Goal: Transaction & Acquisition: Subscribe to service/newsletter

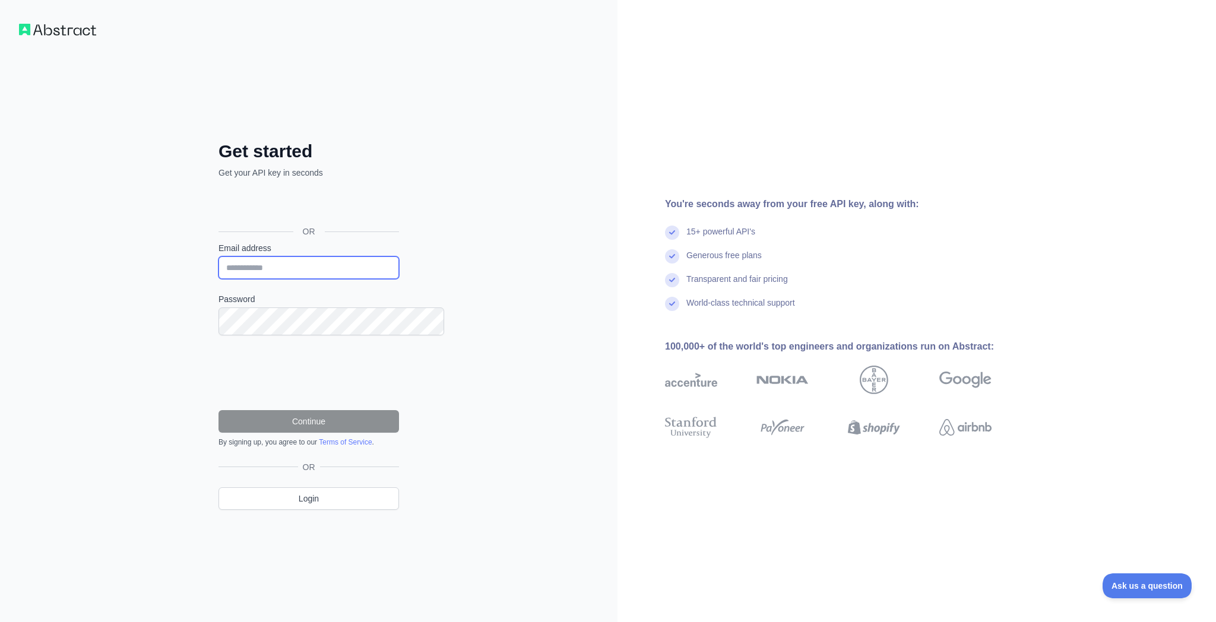
click at [252, 268] on input "Email address" at bounding box center [309, 268] width 181 height 23
type input "**********"
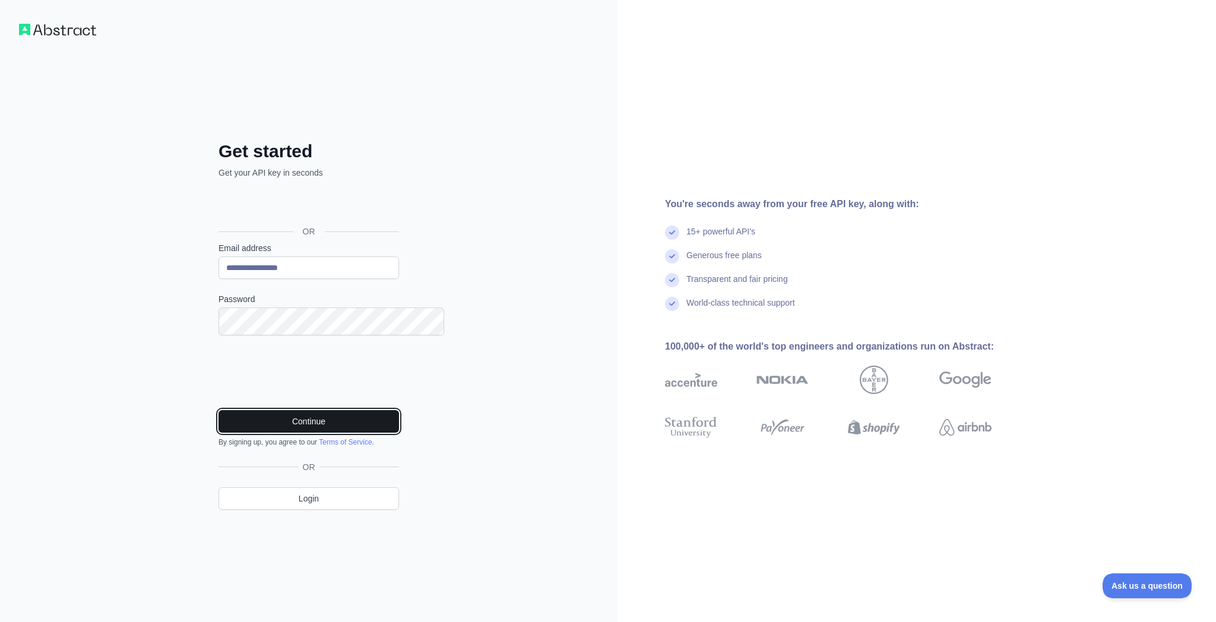
click at [311, 433] on button "Continue" at bounding box center [309, 421] width 181 height 23
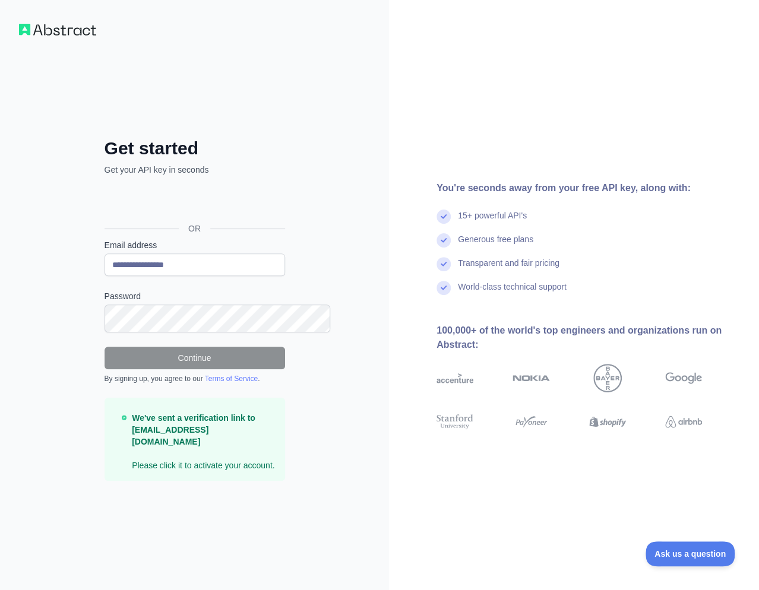
click at [367, 118] on div "**********" at bounding box center [194, 295] width 389 height 590
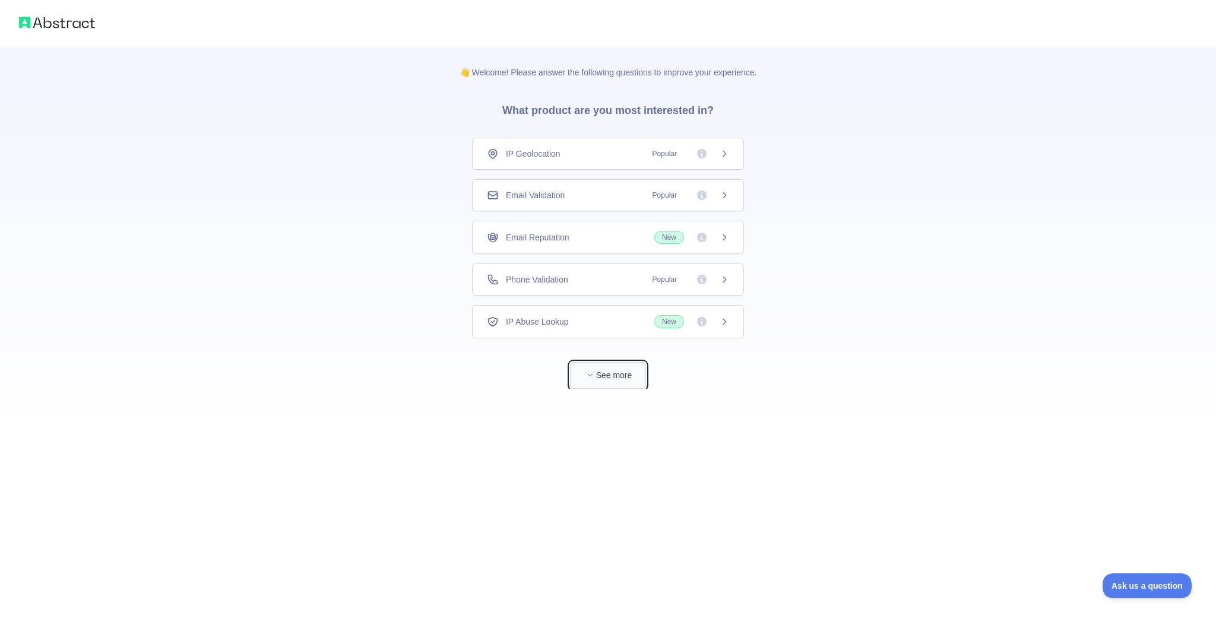
click at [612, 389] on button "See more" at bounding box center [608, 375] width 76 height 27
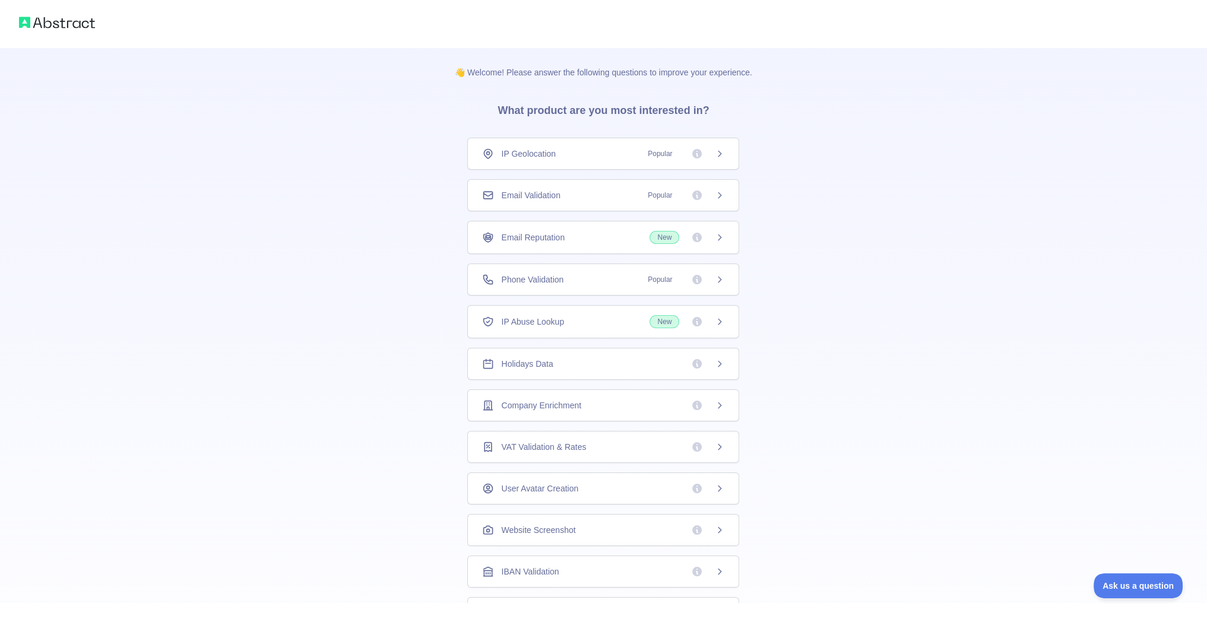
click at [581, 412] on span "Company Enrichment" at bounding box center [541, 406] width 80 height 12
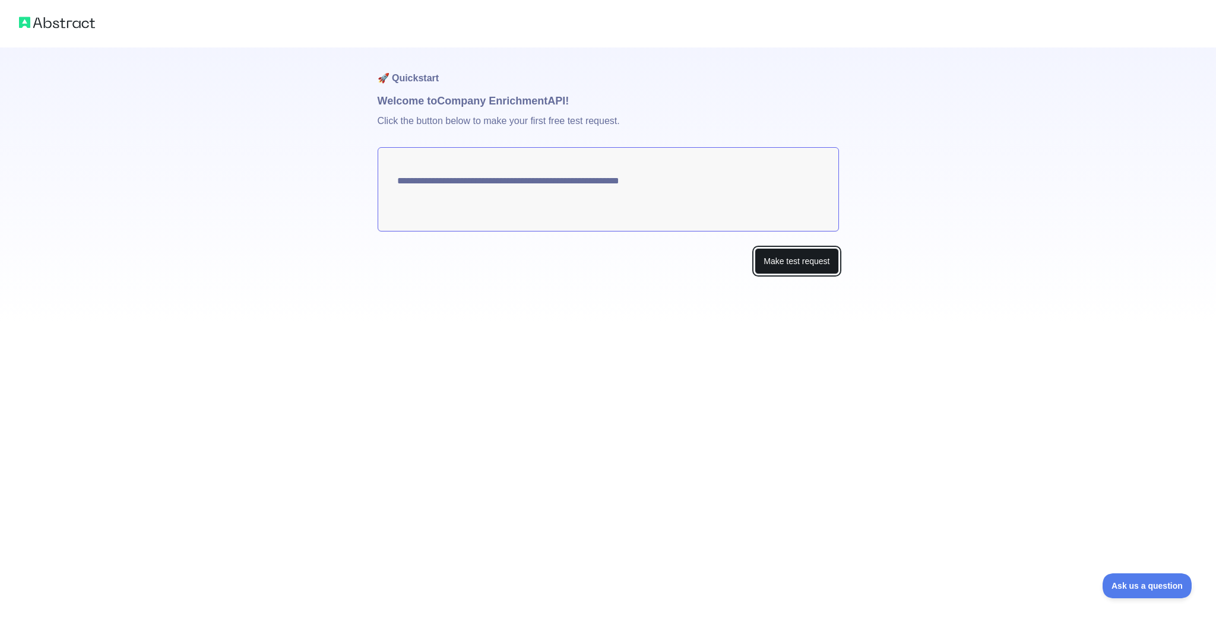
click at [796, 275] on button "Make test request" at bounding box center [797, 261] width 84 height 27
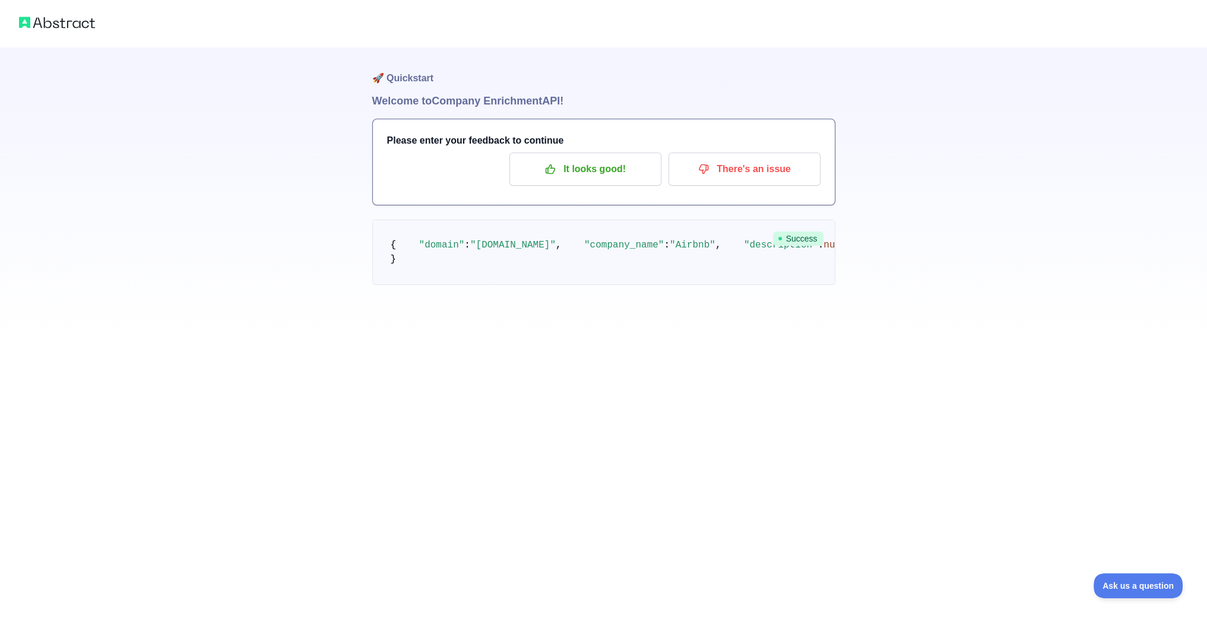
scroll to position [15, 0]
click at [538, 179] on p "It looks good!" at bounding box center [585, 169] width 134 height 20
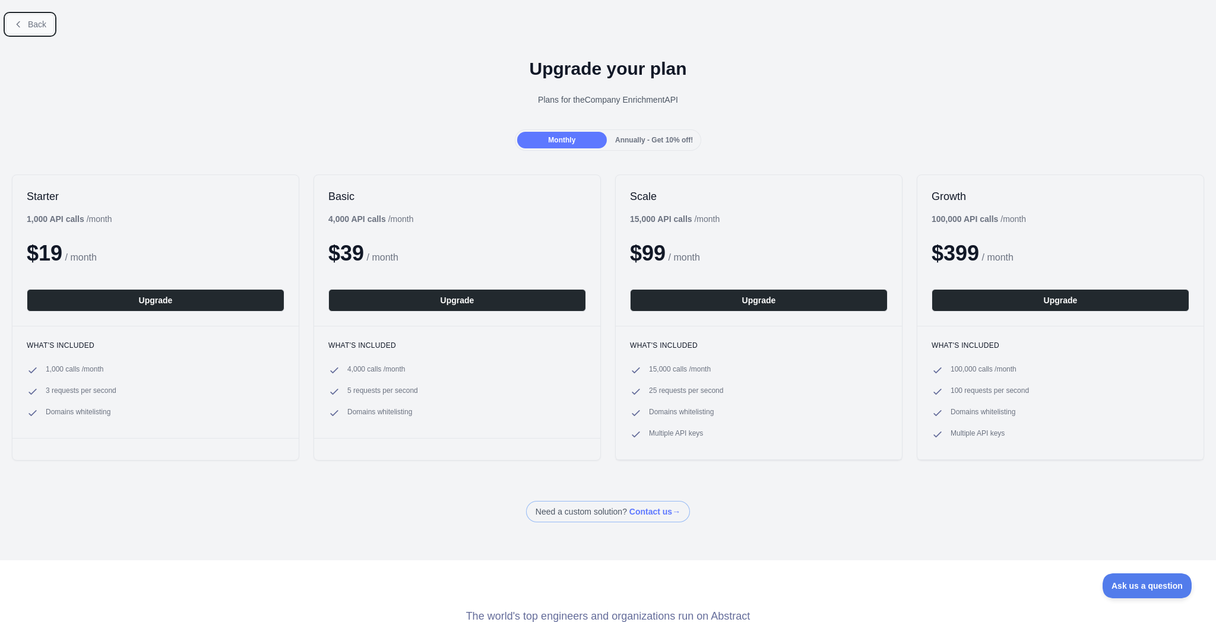
click at [40, 28] on span "Back" at bounding box center [37, 25] width 18 height 10
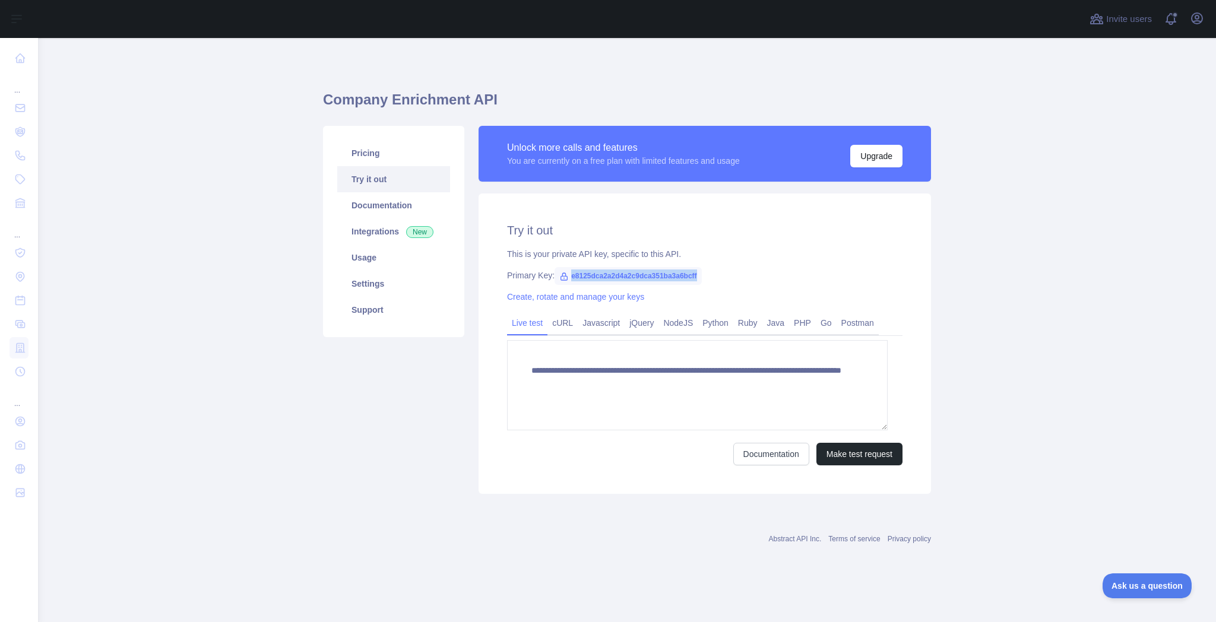
drag, startPoint x: 789, startPoint y: 344, endPoint x: 592, endPoint y: 351, distance: 197.3
click at [592, 281] on div "Primary Key: e8125dca2a2d4a2c9dca351ba3a6bcff" at bounding box center [705, 276] width 396 height 12
copy span "e8125dca2a2d4a2c9dca351ba3a6bcff"
click at [371, 271] on link "Usage" at bounding box center [393, 258] width 113 height 26
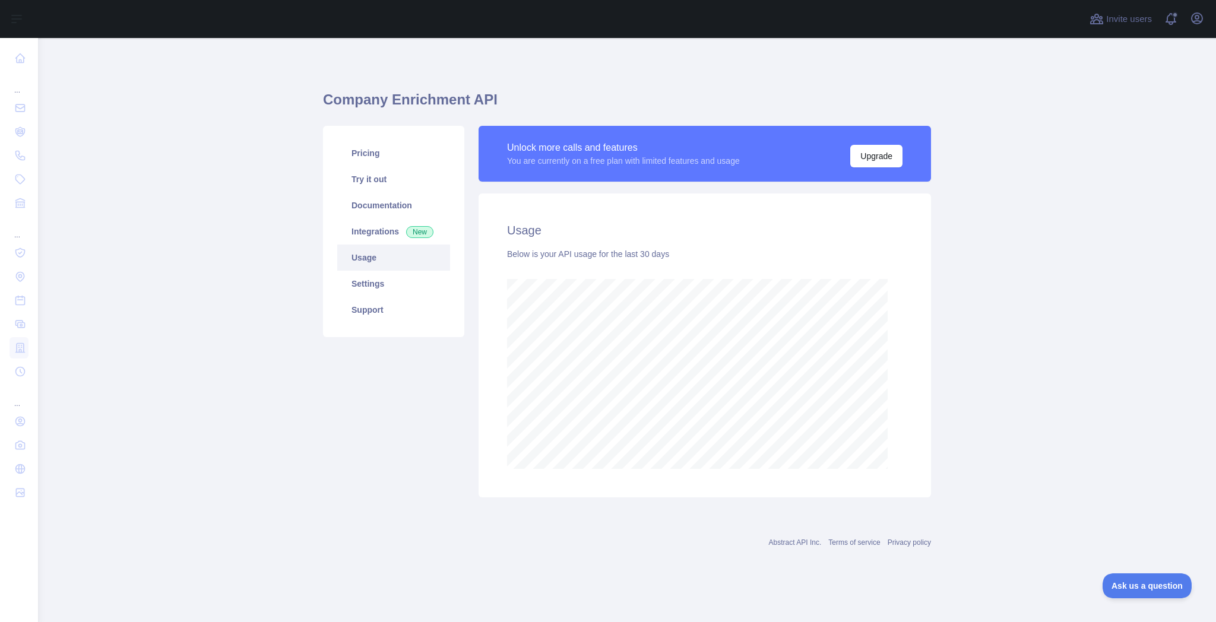
scroll to position [575, 1159]
click at [381, 192] on link "Try it out" at bounding box center [393, 179] width 113 height 26
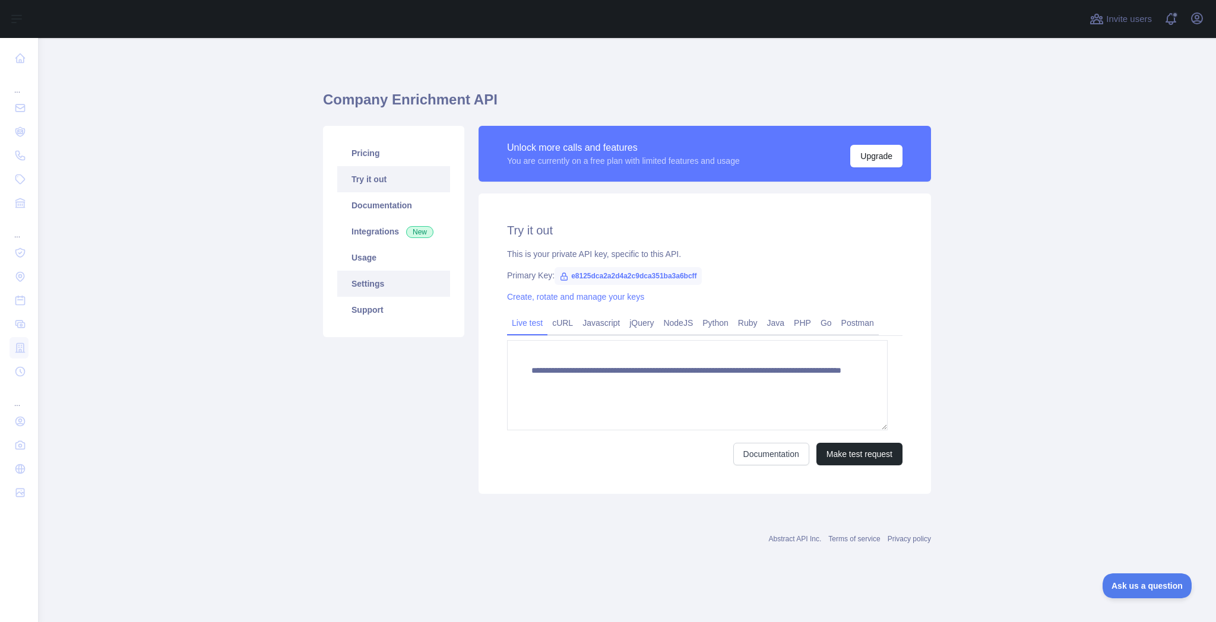
click at [390, 297] on link "Settings" at bounding box center [393, 284] width 113 height 26
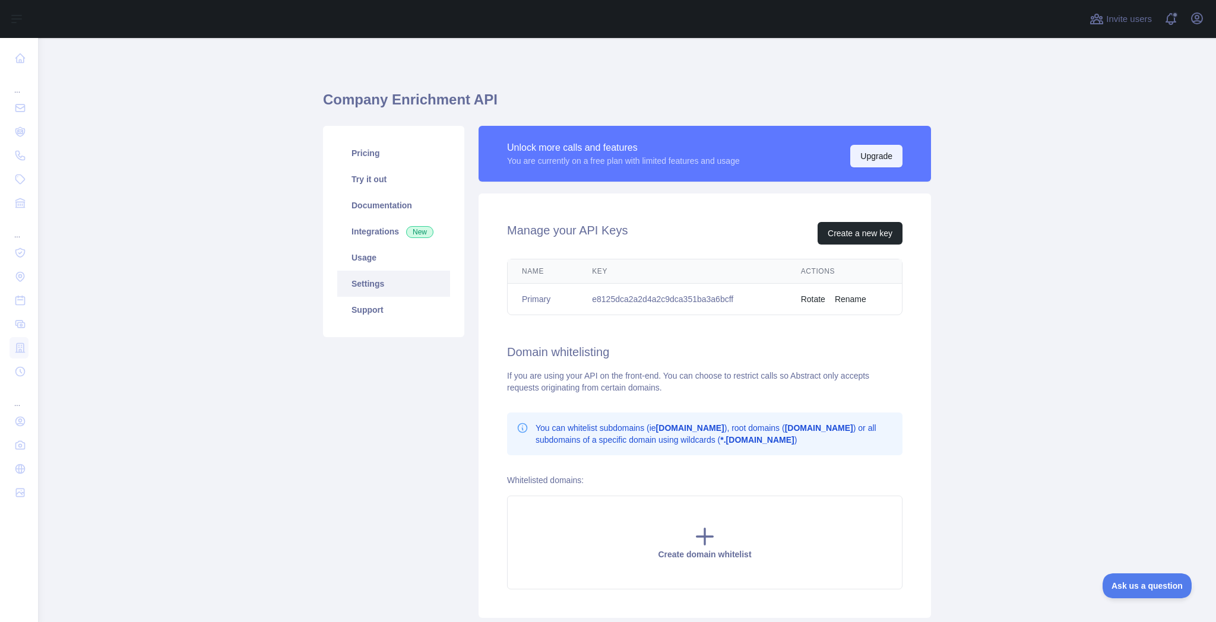
click at [878, 167] on button "Upgrade" at bounding box center [876, 156] width 52 height 23
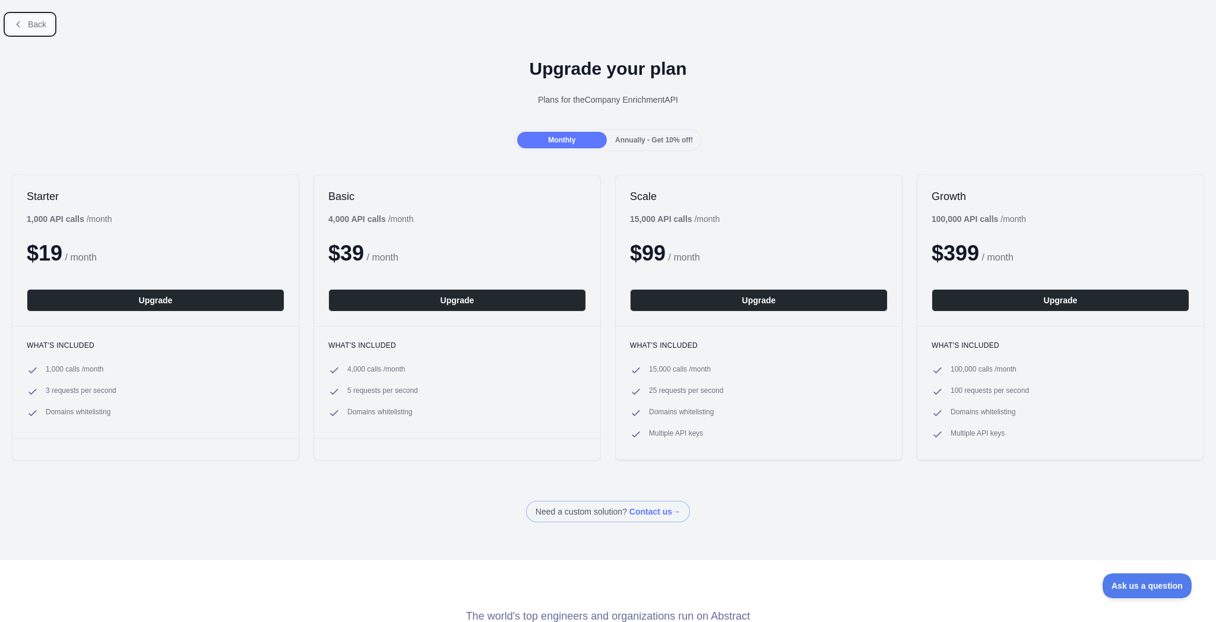
click at [29, 33] on button "Back" at bounding box center [30, 24] width 48 height 20
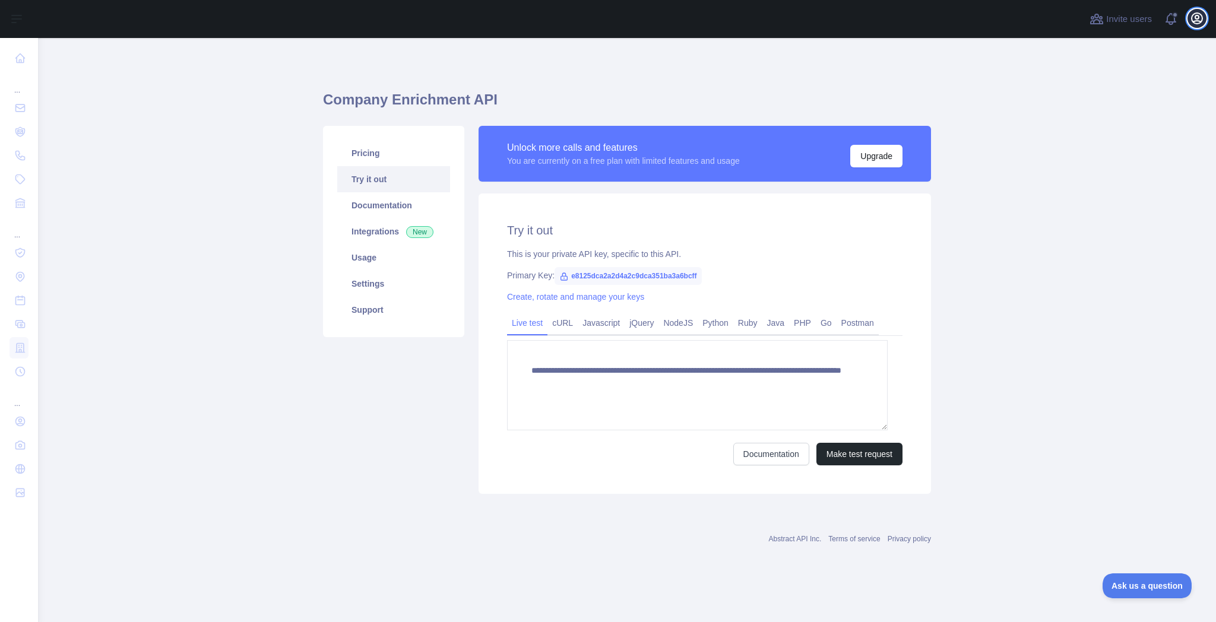
click at [1192, 20] on icon "button" at bounding box center [1197, 18] width 11 height 11
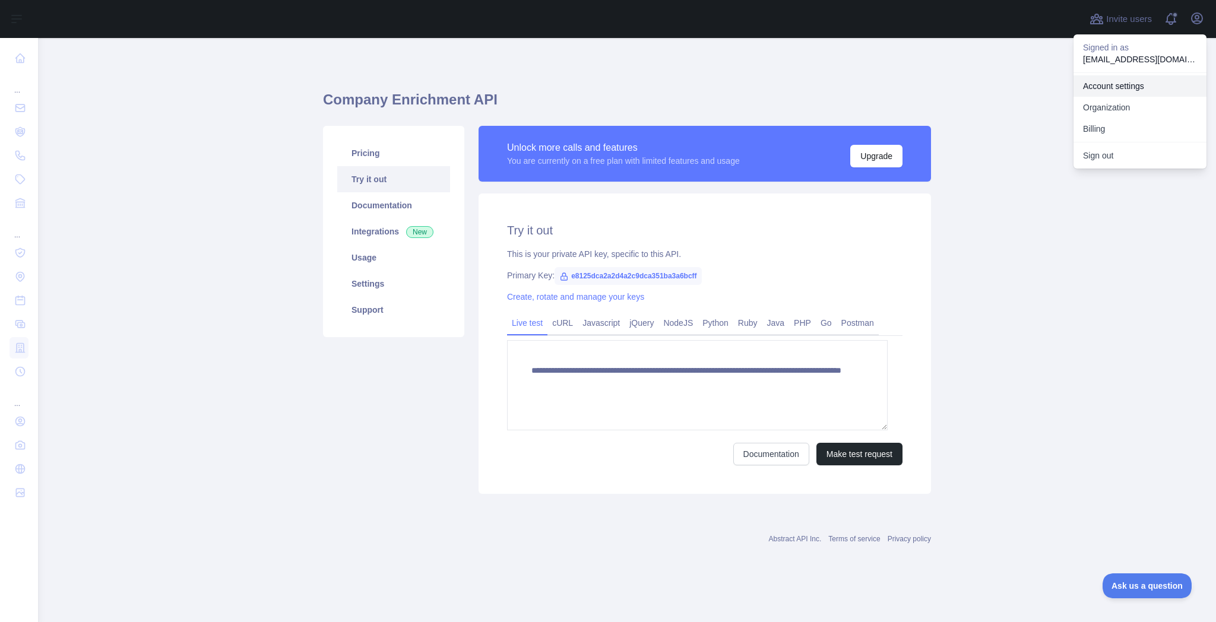
click at [1085, 97] on link "Account settings" at bounding box center [1140, 85] width 133 height 21
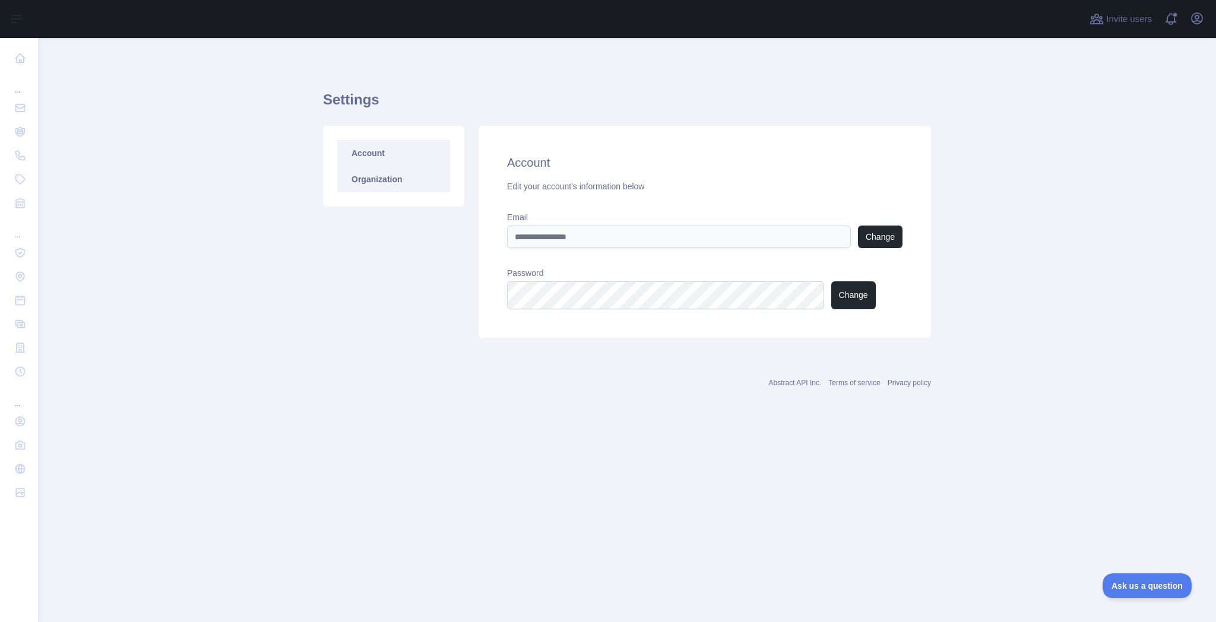
click at [392, 192] on link "Organization" at bounding box center [393, 179] width 113 height 26
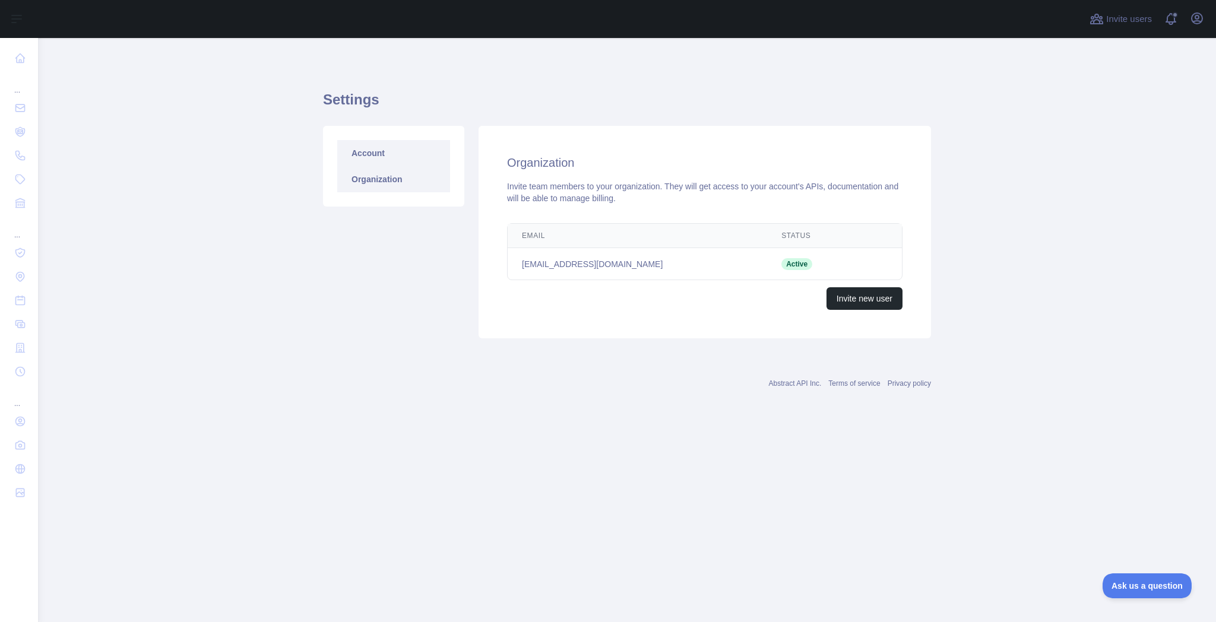
click at [381, 166] on link "Account" at bounding box center [393, 153] width 113 height 26
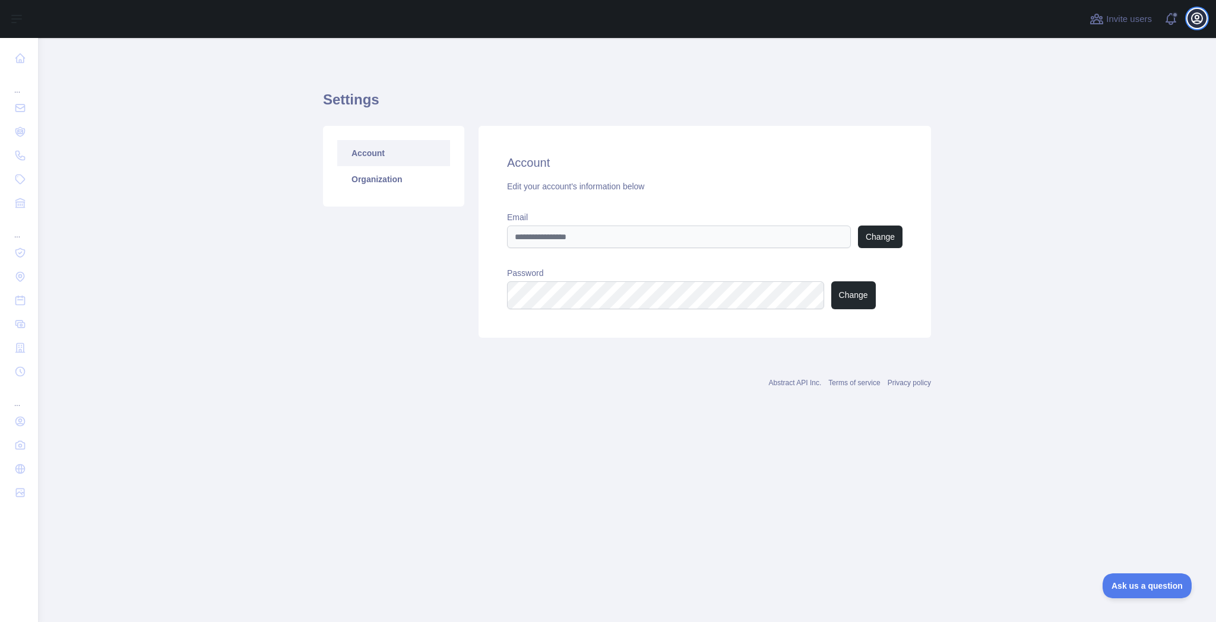
click at [1192, 23] on icon "button" at bounding box center [1197, 18] width 11 height 11
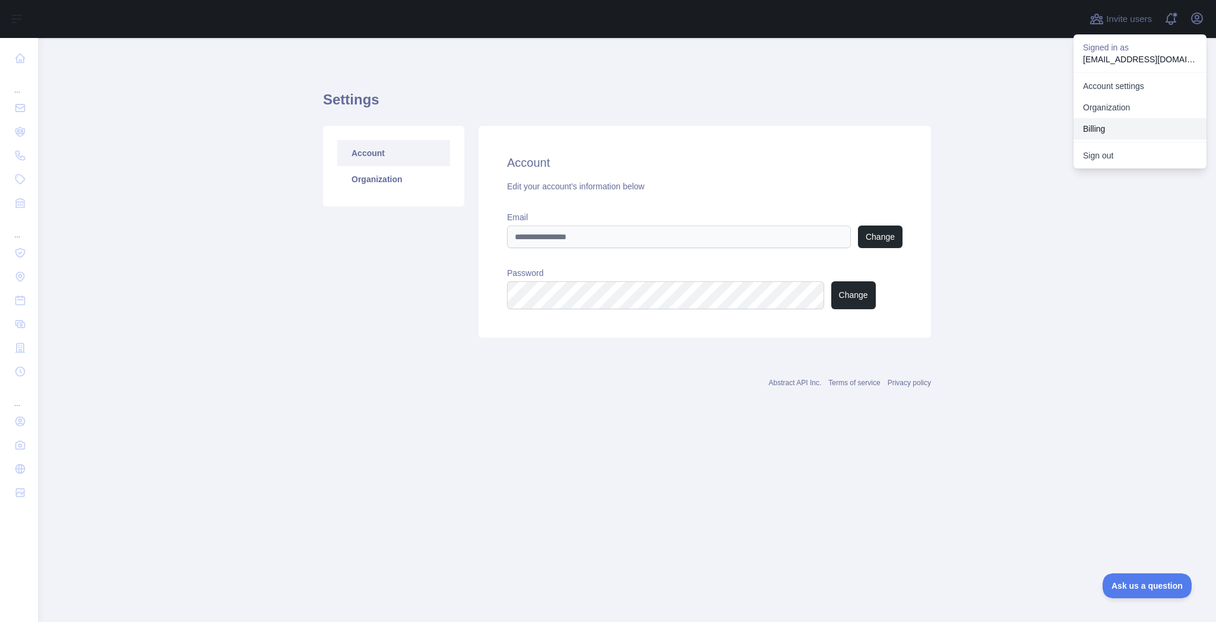
click at [1093, 140] on button "Billing" at bounding box center [1140, 128] width 133 height 21
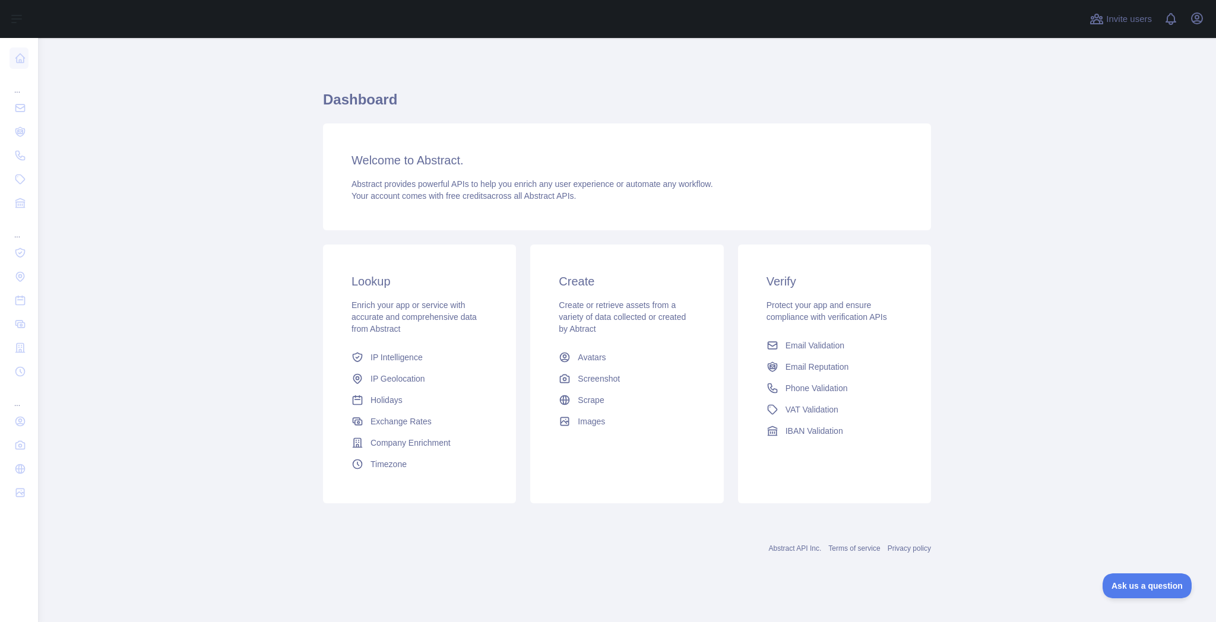
scroll to position [132, 0]
